Goal: Task Accomplishment & Management: Manage account settings

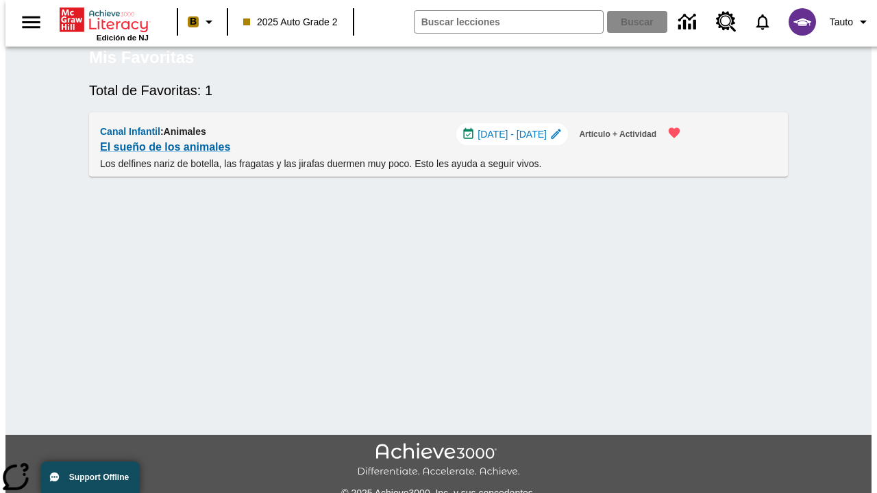
click at [516, 142] on span "[DATE] - [DATE]" at bounding box center [512, 134] width 69 height 14
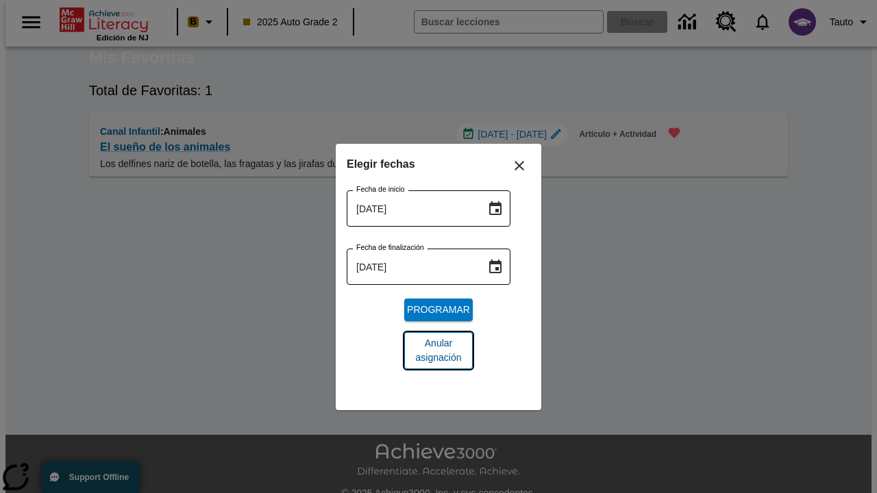
click at [439, 351] on span "Anular asignación" at bounding box center [438, 351] width 47 height 29
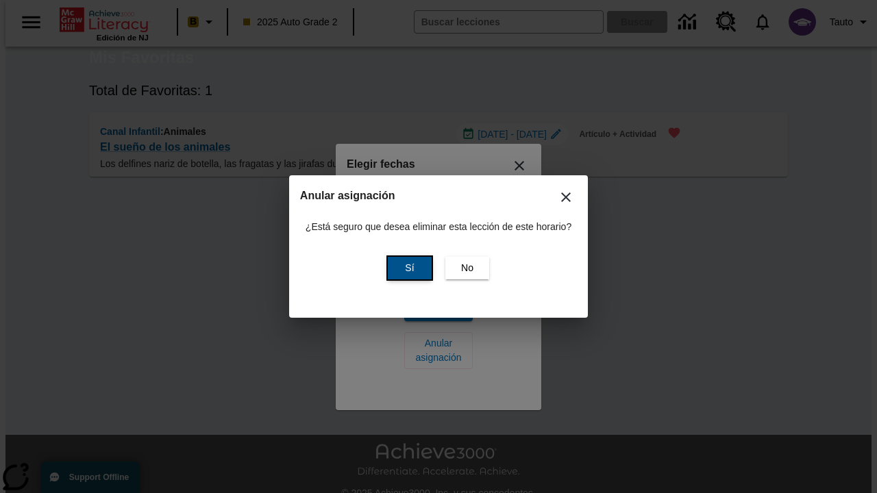
click at [408, 268] on span "Sí" at bounding box center [409, 268] width 9 height 14
